Goal: Check status

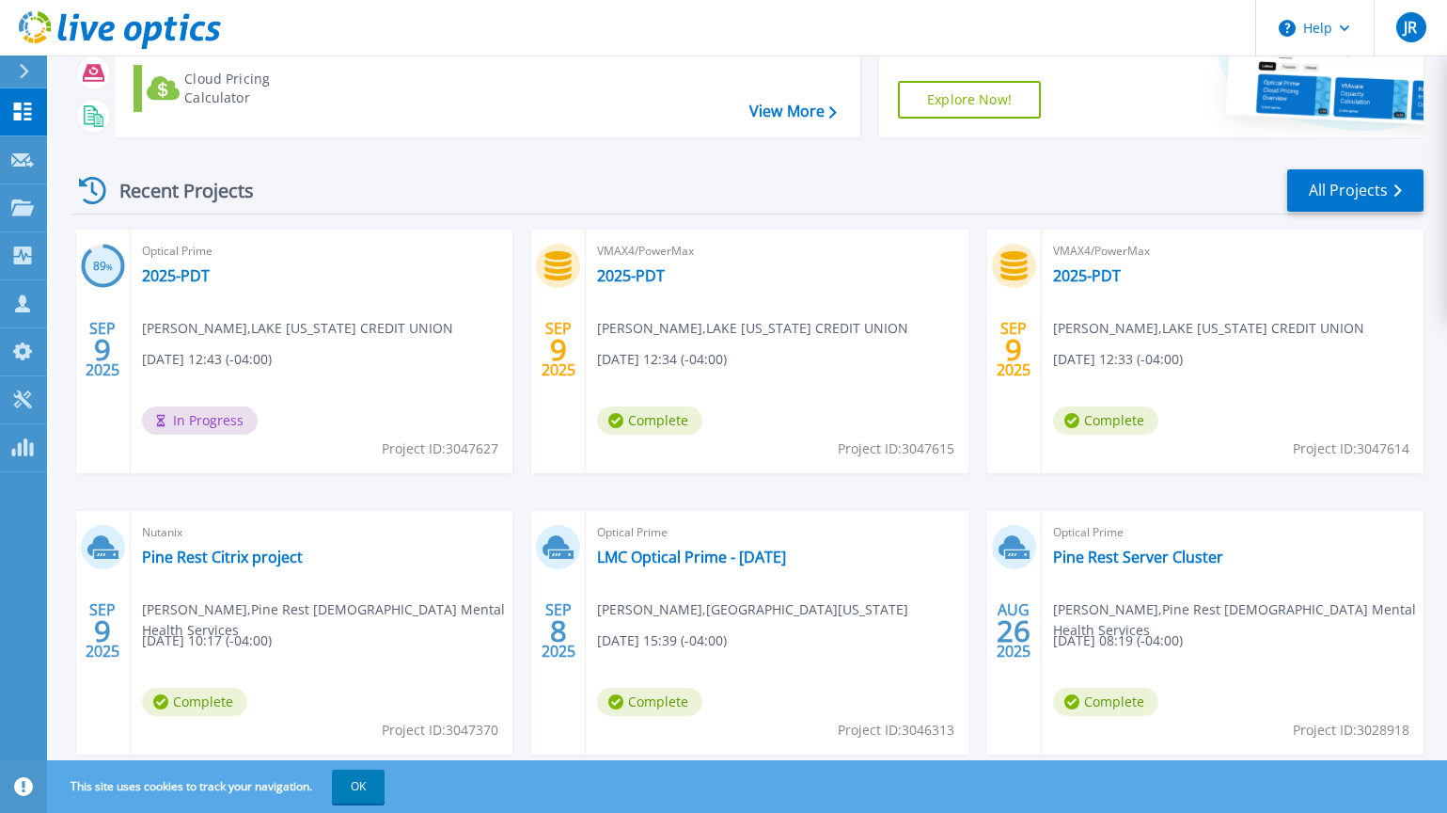
scroll to position [188, 0]
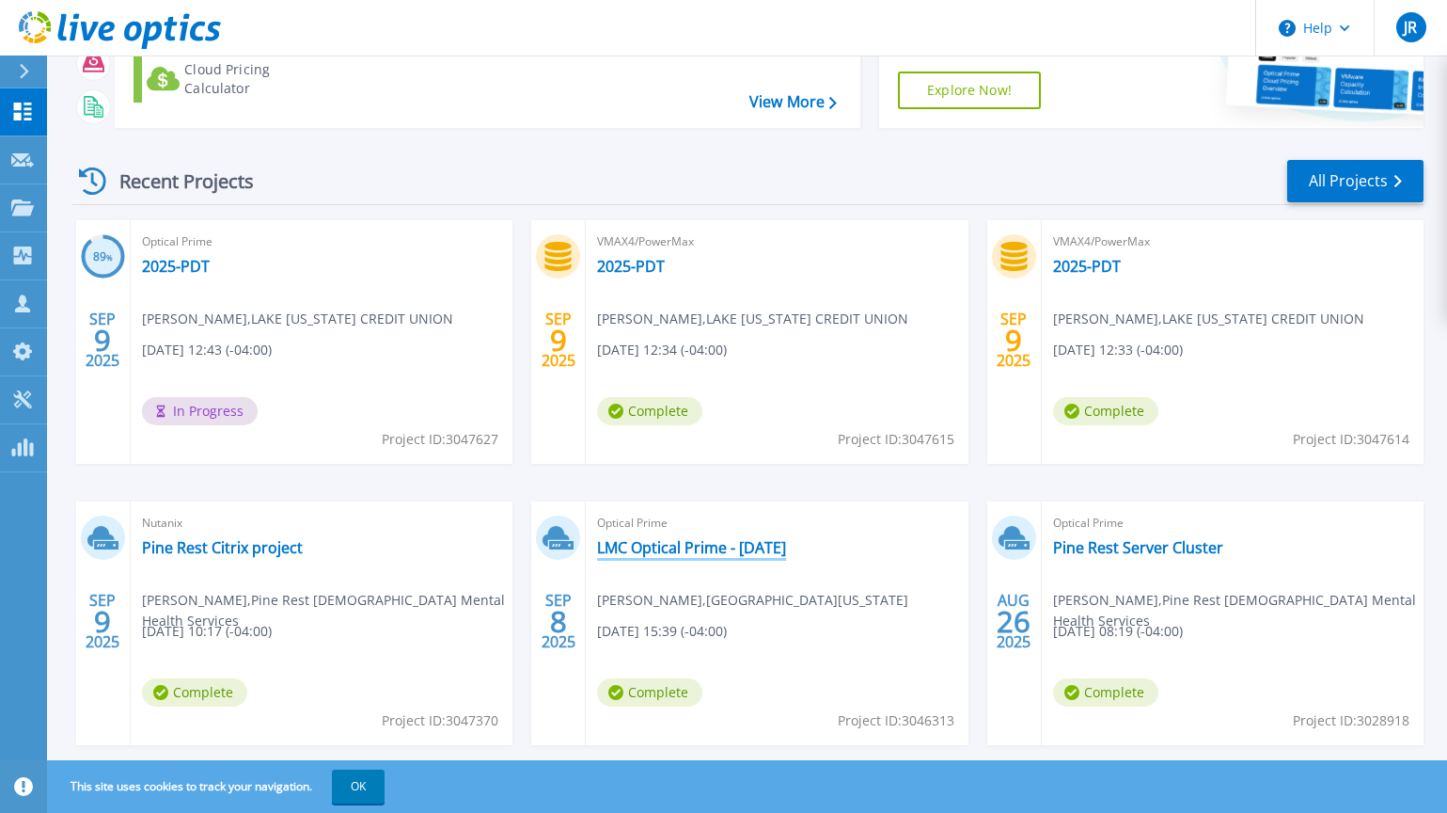
click at [685, 548] on link "LMC Optical Prime - [DATE]" at bounding box center [691, 547] width 189 height 19
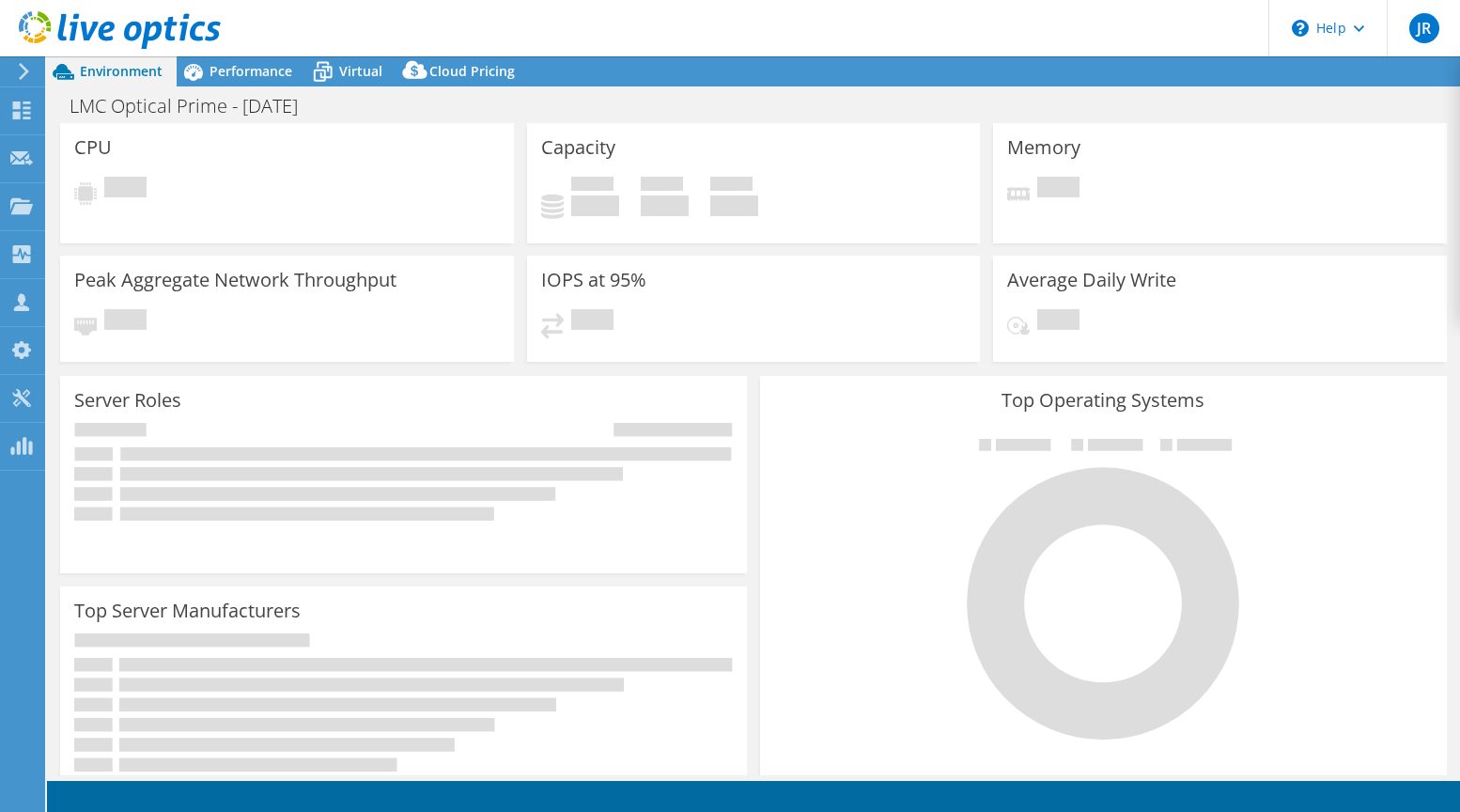
select select "USD"
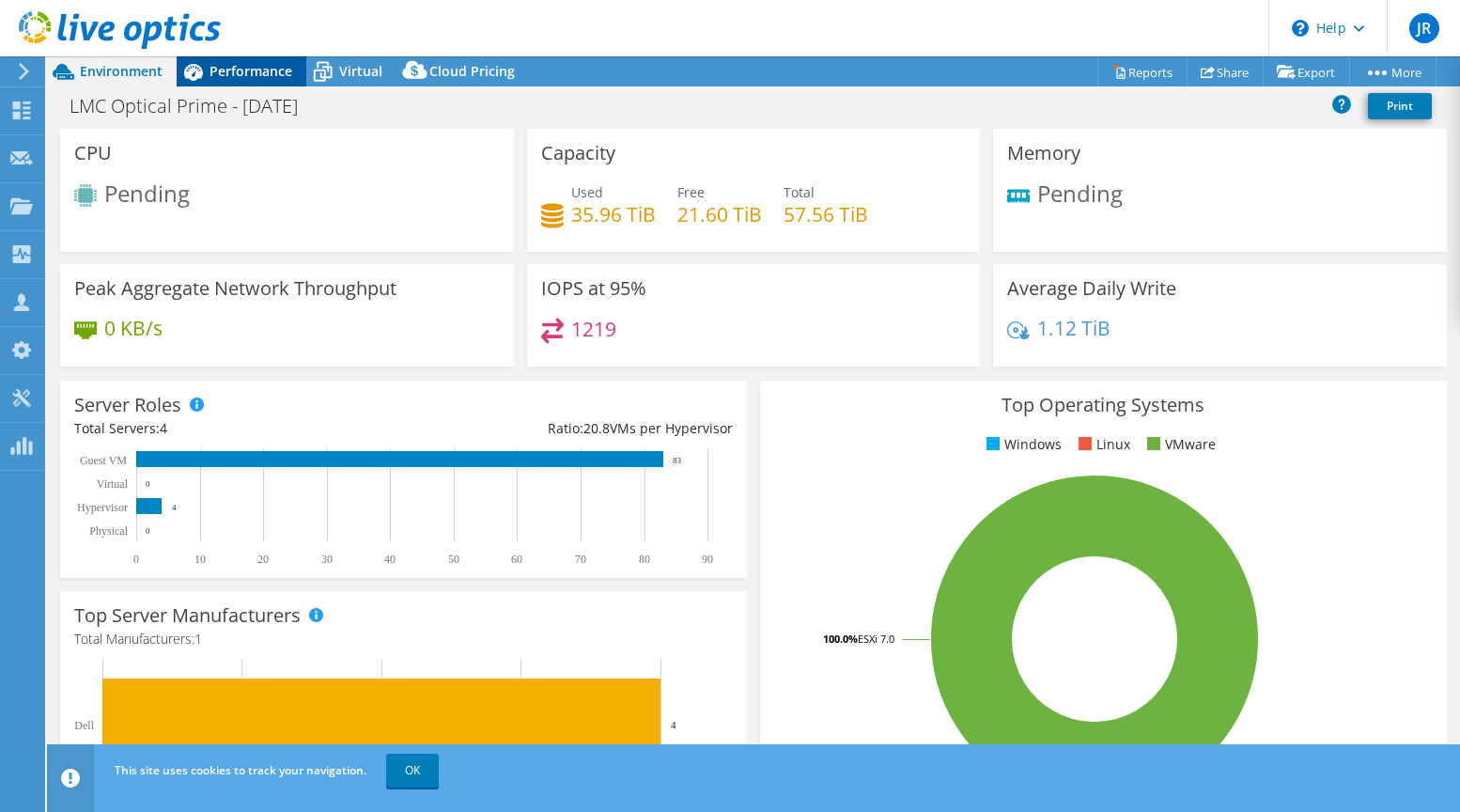
click at [253, 66] on span "Performance" at bounding box center [251, 71] width 83 height 18
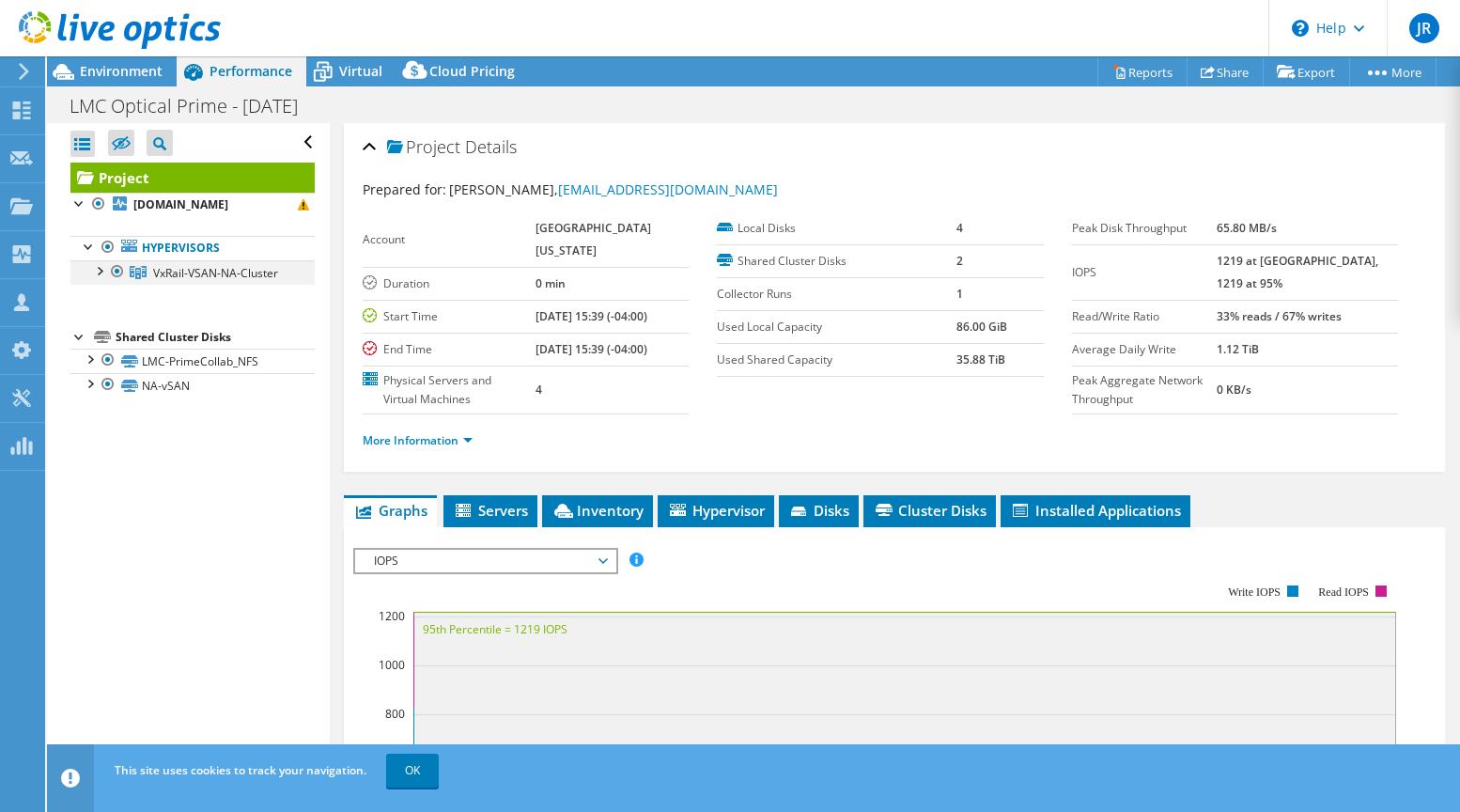
click at [97, 266] on div at bounding box center [98, 269] width 19 height 19
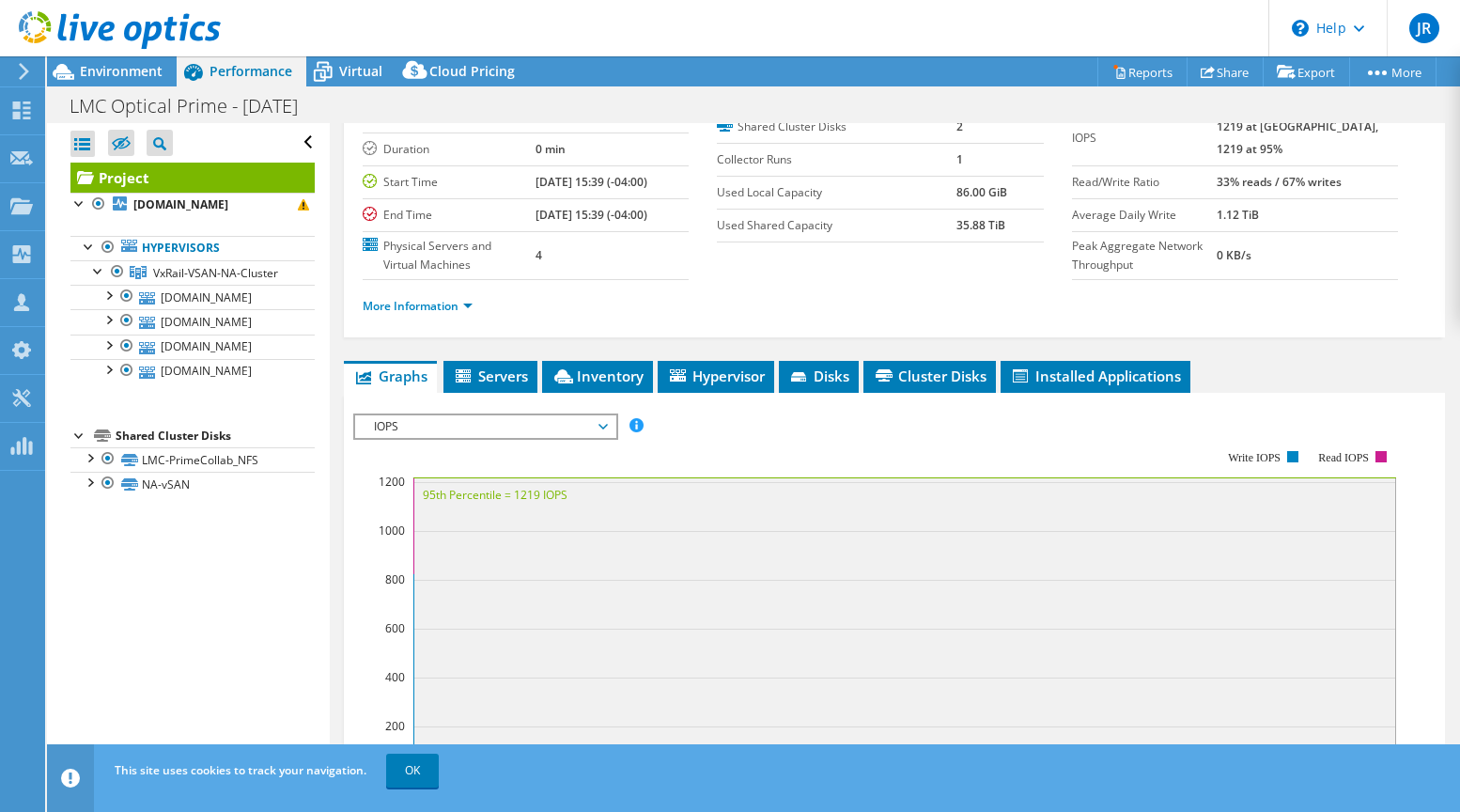
scroll to position [94, 0]
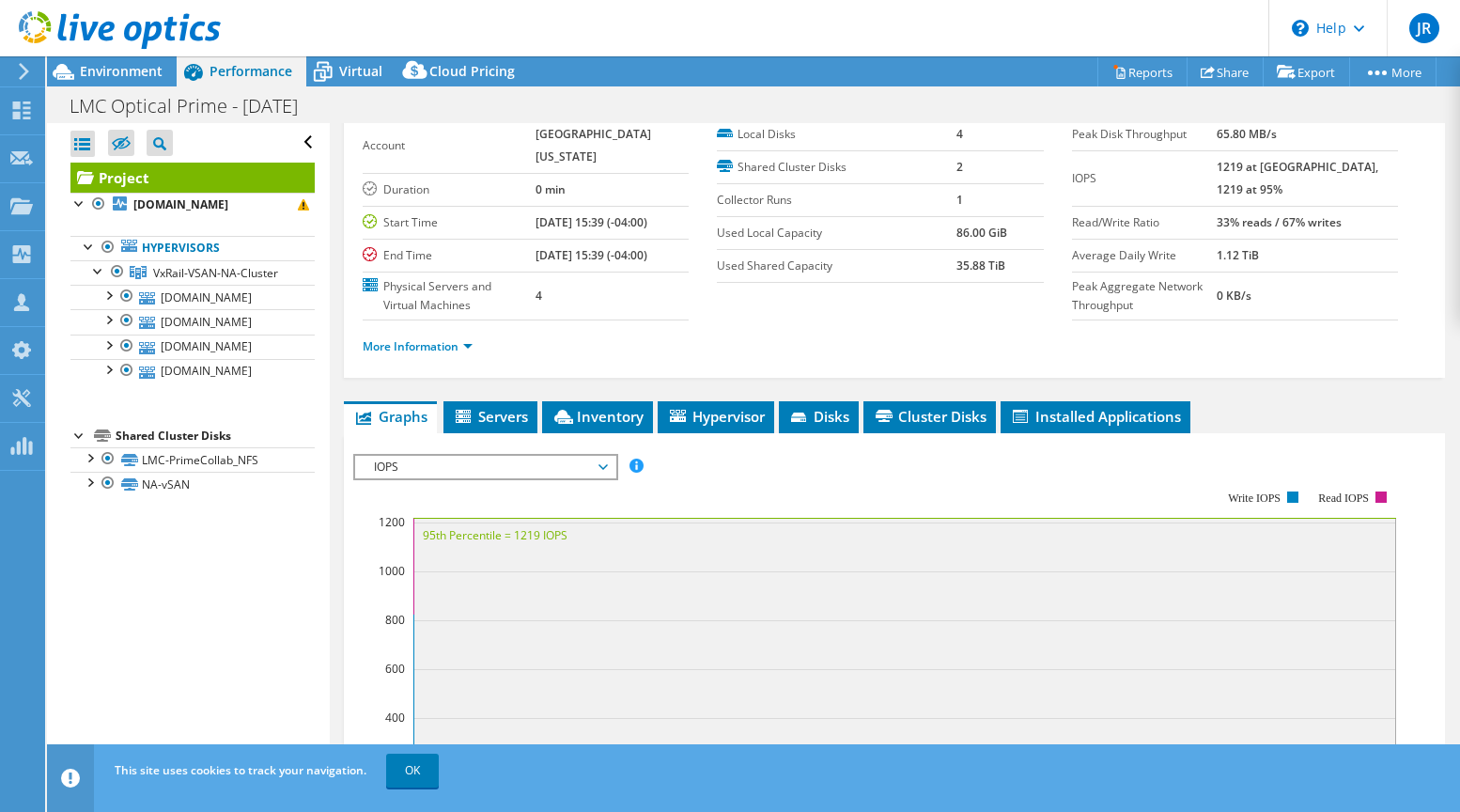
click at [609, 478] on span "IOPS" at bounding box center [485, 466] width 260 height 23
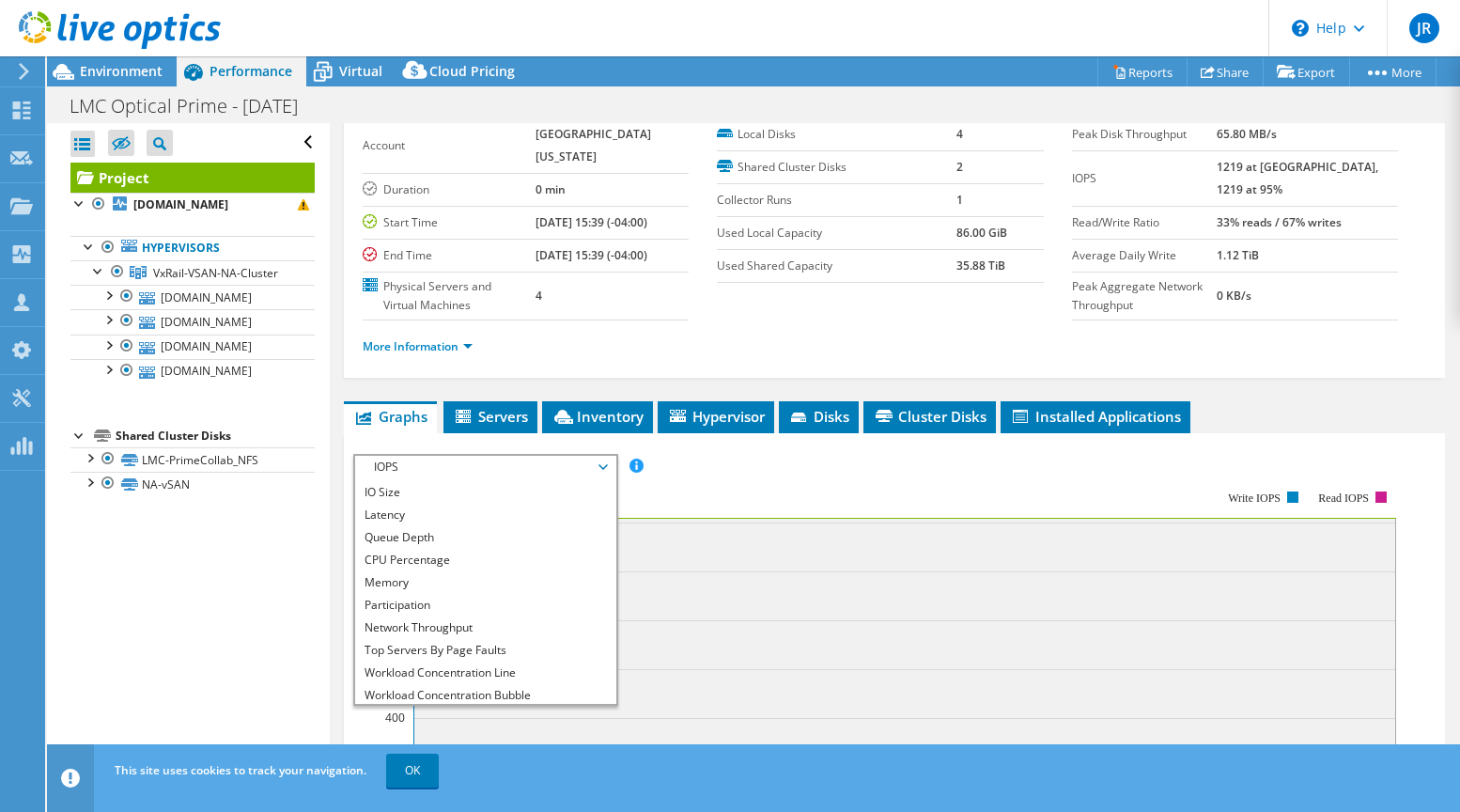
scroll to position [68, 0]
click at [476, 703] on li "All" at bounding box center [485, 692] width 260 height 23
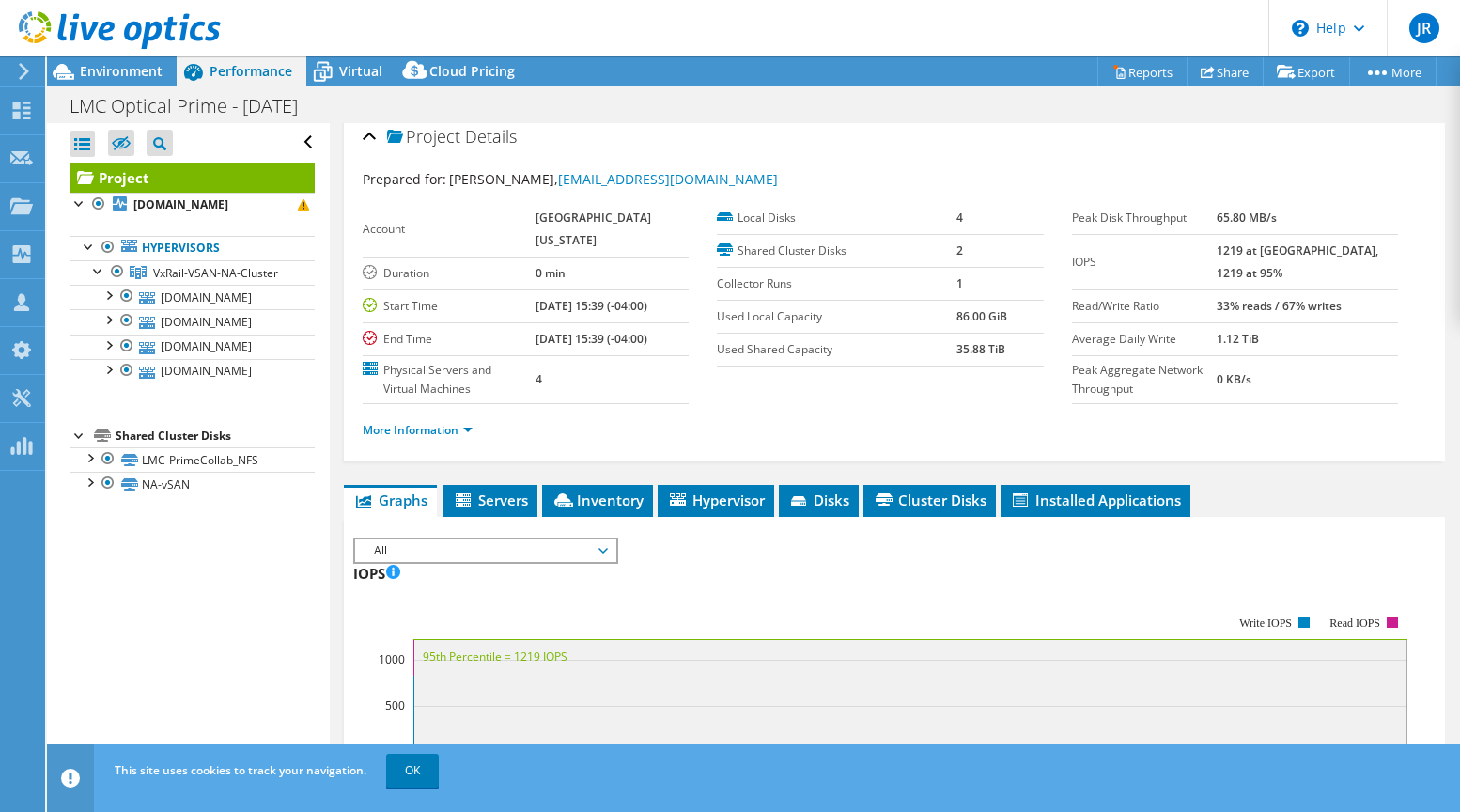
scroll to position [0, 0]
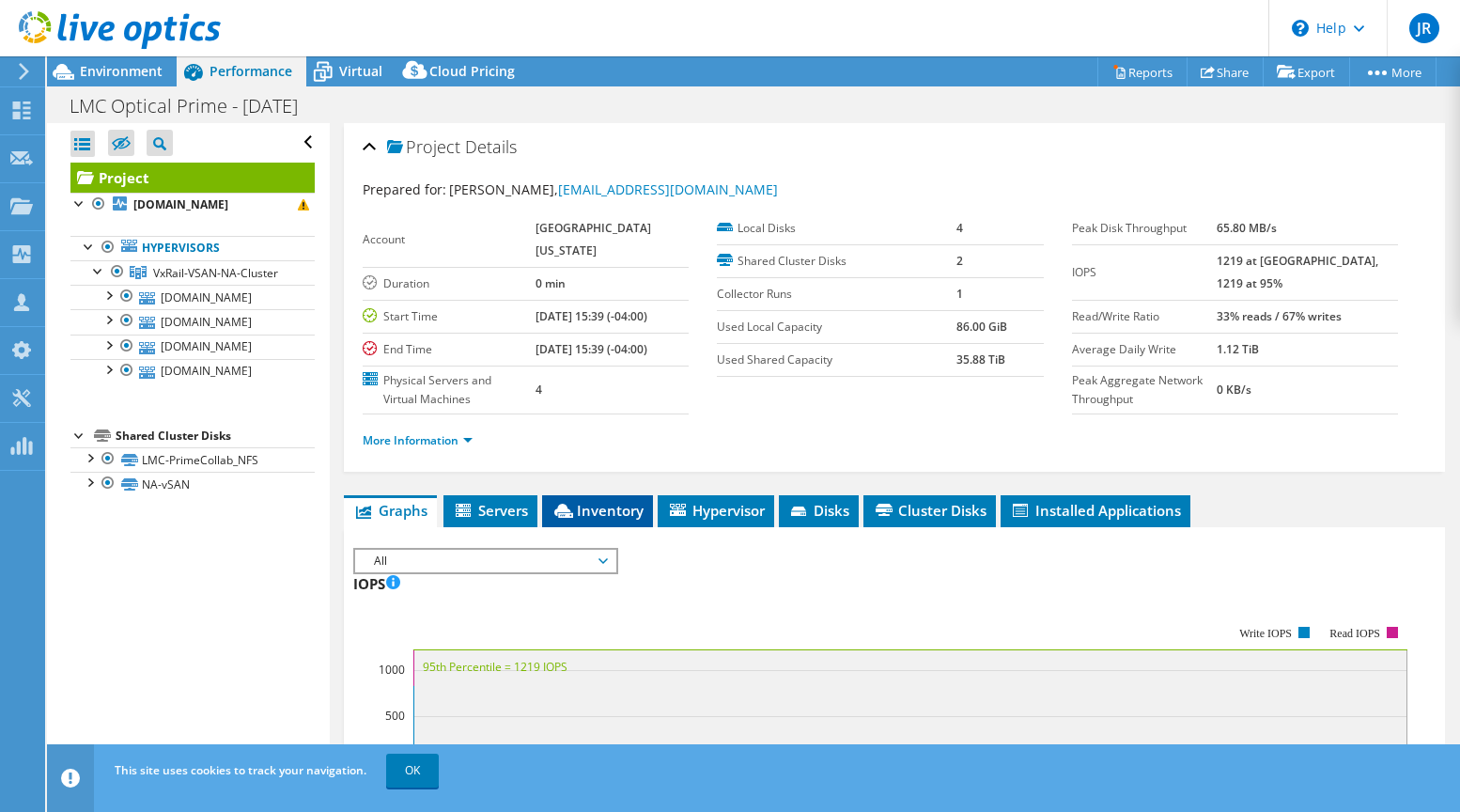
click at [611, 519] on span "Inventory" at bounding box center [598, 509] width 92 height 19
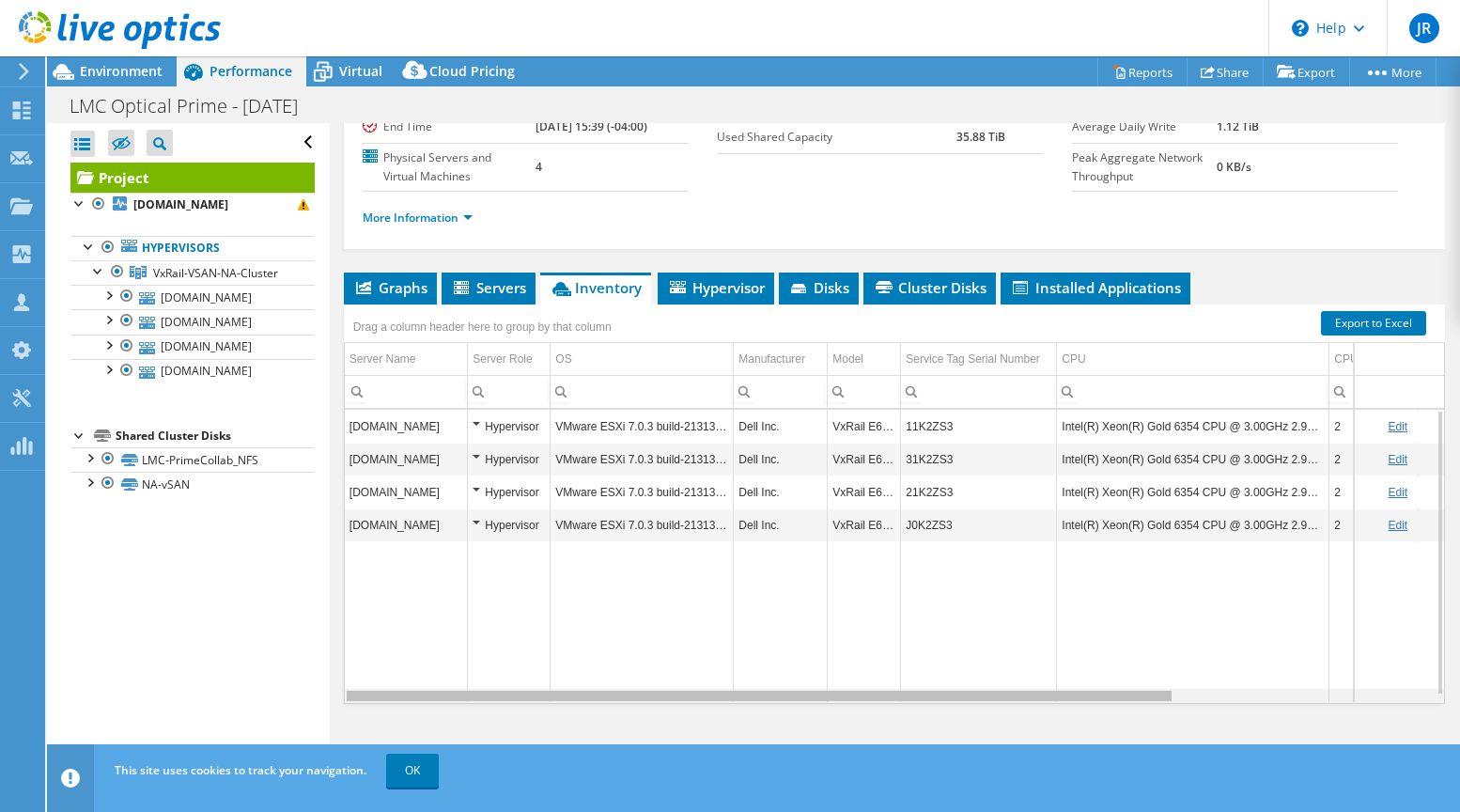
click at [875, 701] on body "JR Channel Partner [PERSON_NAME] [EMAIL_ADDRESS][DOMAIN_NAME] People Driven Tec…" at bounding box center [730, 406] width 1460 height 812
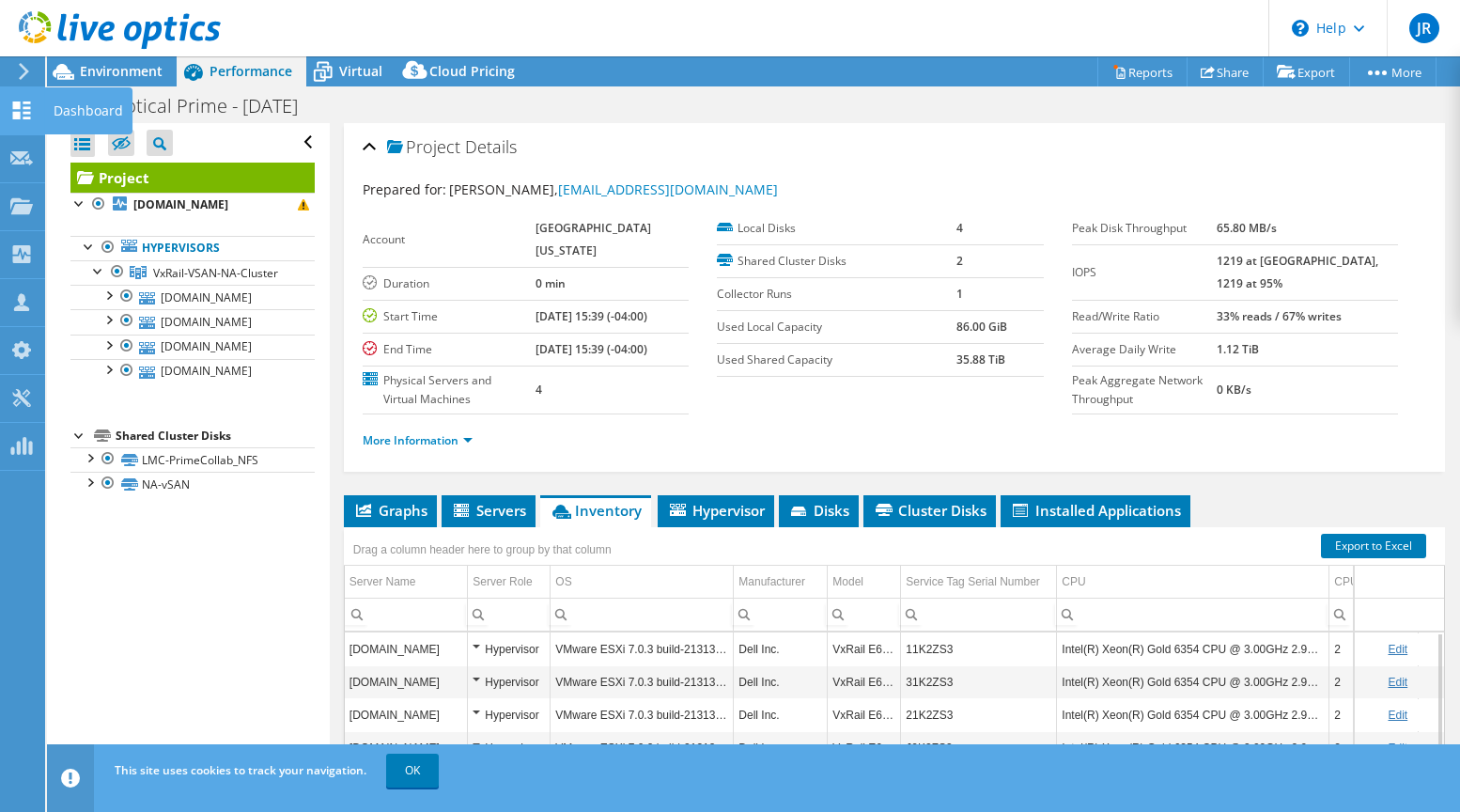
click at [25, 104] on icon at bounding box center [21, 111] width 23 height 18
